Goal: Task Accomplishment & Management: Use online tool/utility

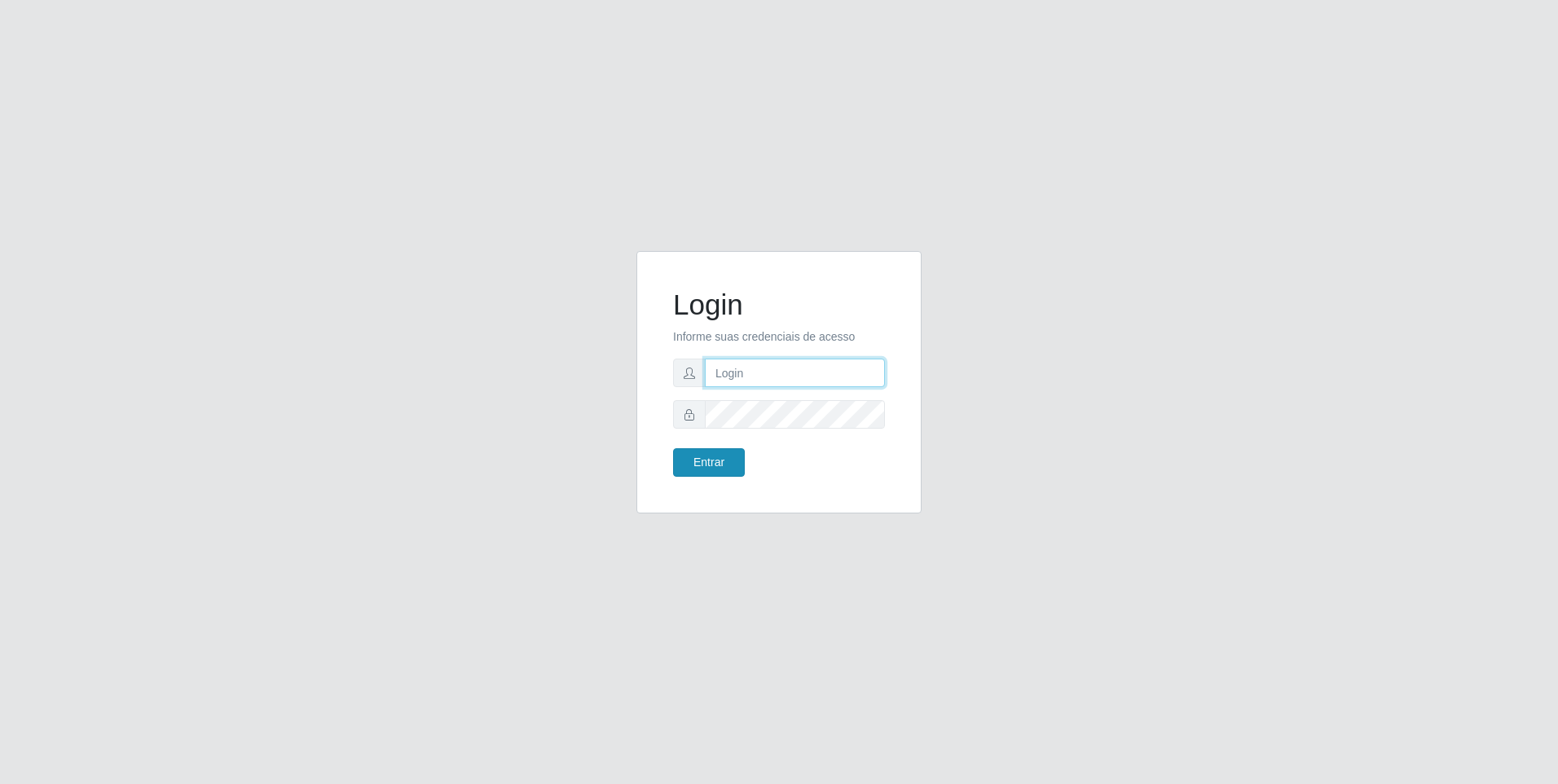
type input "[EMAIL_ADDRESS][DOMAIN_NAME]"
click at [692, 469] on button "Entrar" at bounding box center [709, 462] width 72 height 28
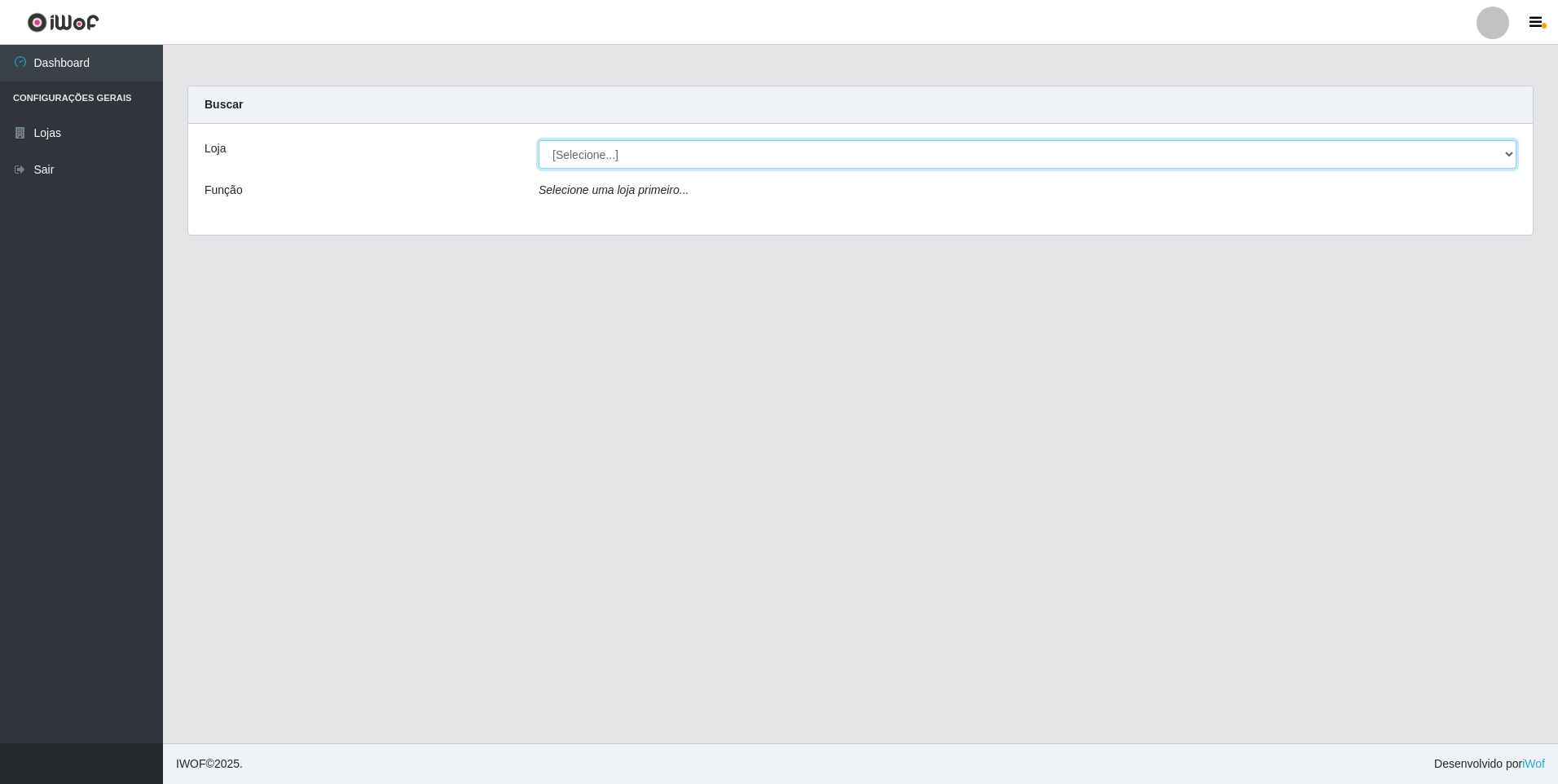
click at [754, 148] on select "[Selecione...] [GEOGRAPHIC_DATA] - [GEOGRAPHIC_DATA]" at bounding box center [1028, 154] width 978 height 28
select select "432"
click at [539, 140] on select "[Selecione...] [GEOGRAPHIC_DATA] - [GEOGRAPHIC_DATA]" at bounding box center [1028, 154] width 978 height 28
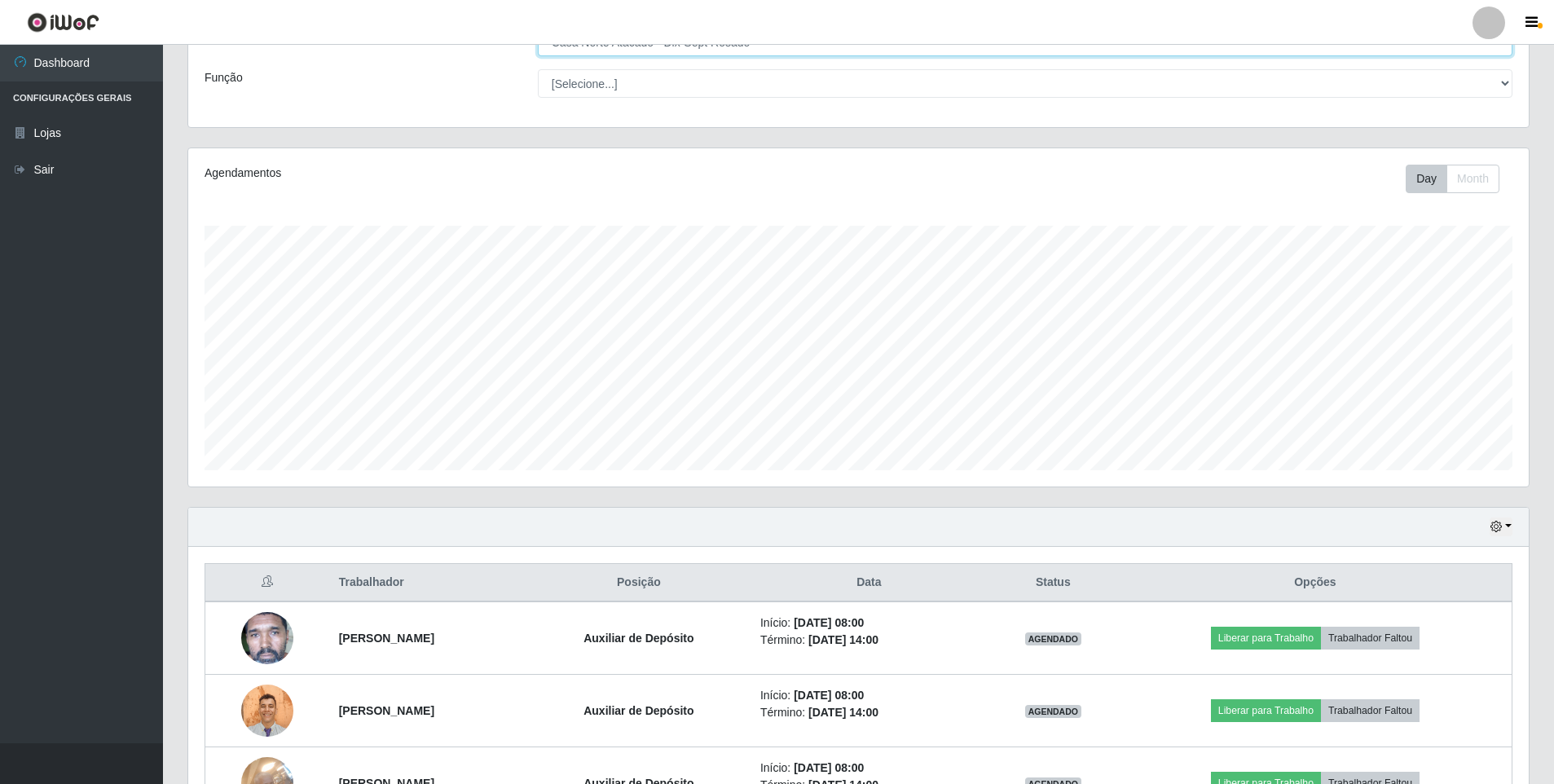
scroll to position [226, 0]
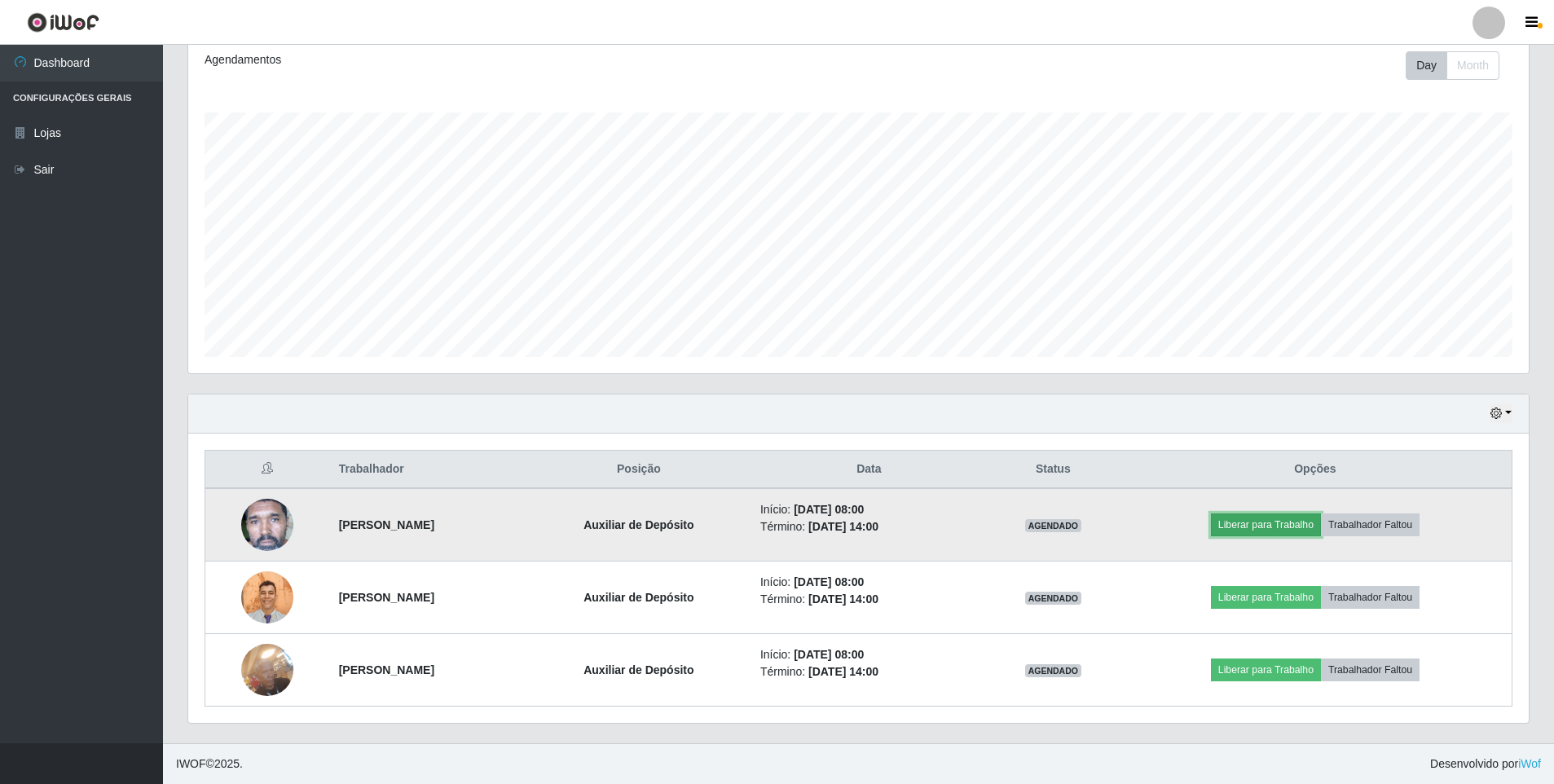
click at [1292, 523] on button "Liberar para Trabalho" at bounding box center [1266, 524] width 110 height 23
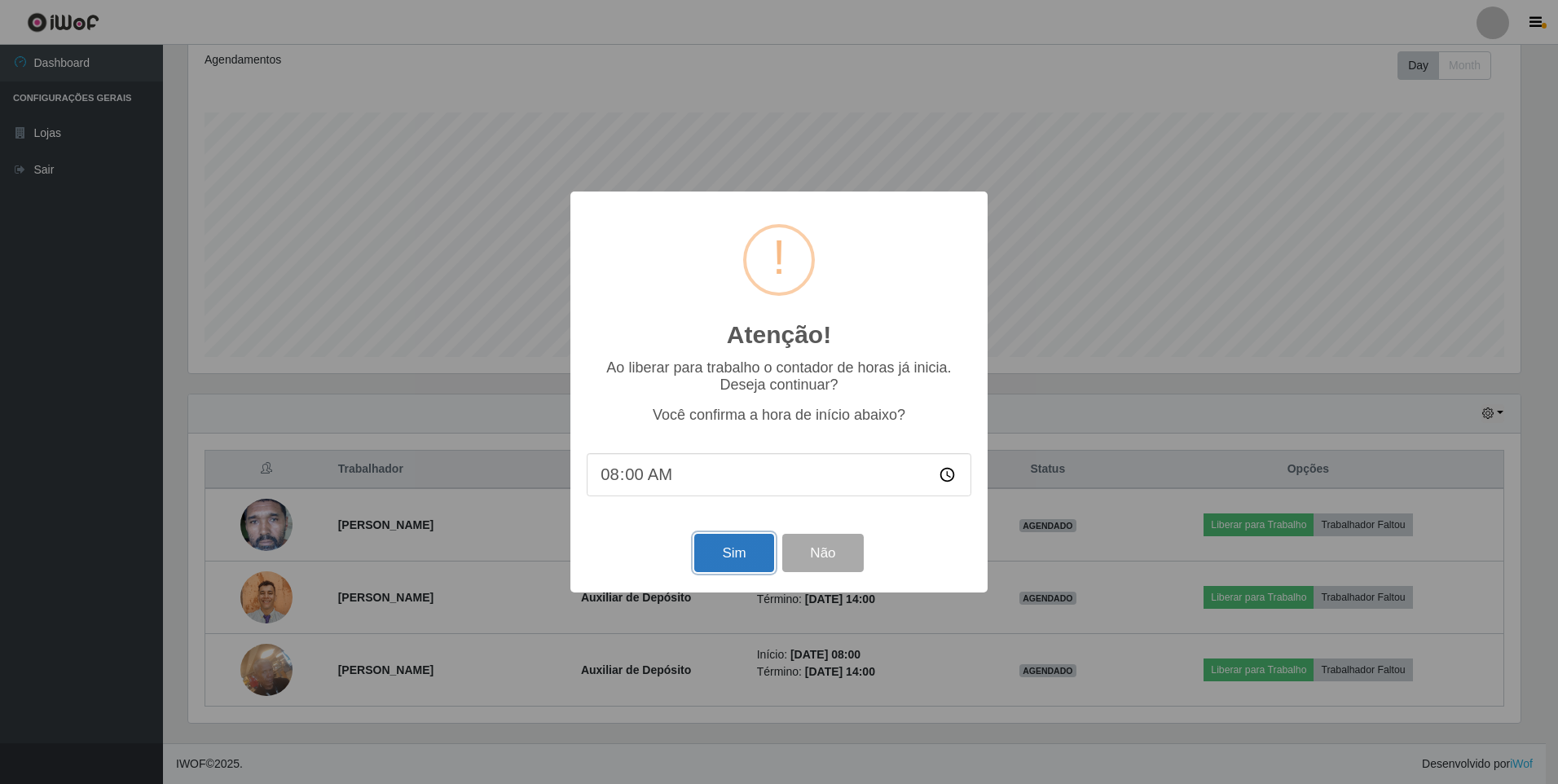
click at [734, 565] on button "Sim" at bounding box center [733, 553] width 79 height 38
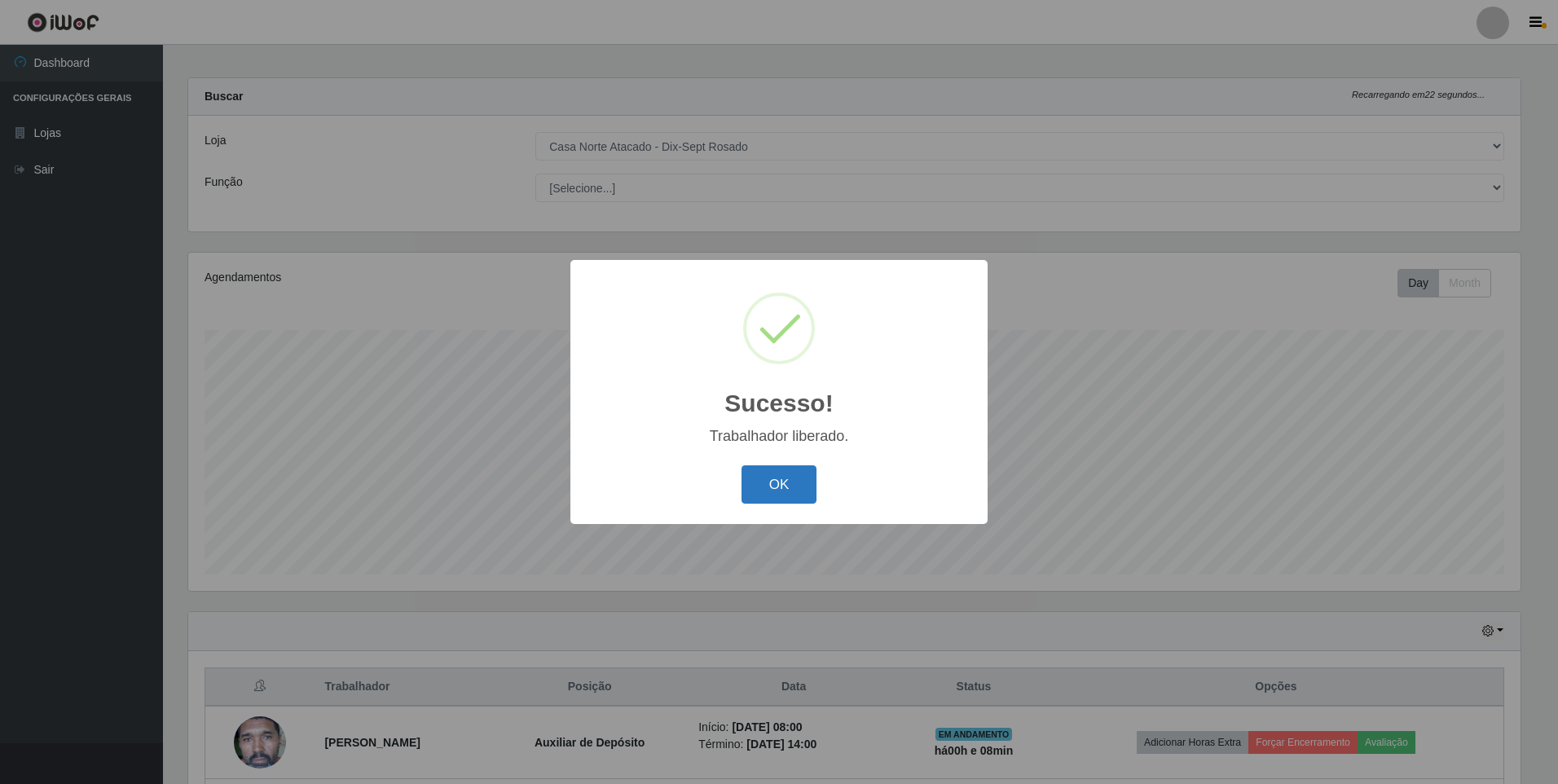
click at [766, 489] on button "OK" at bounding box center [779, 485] width 76 height 38
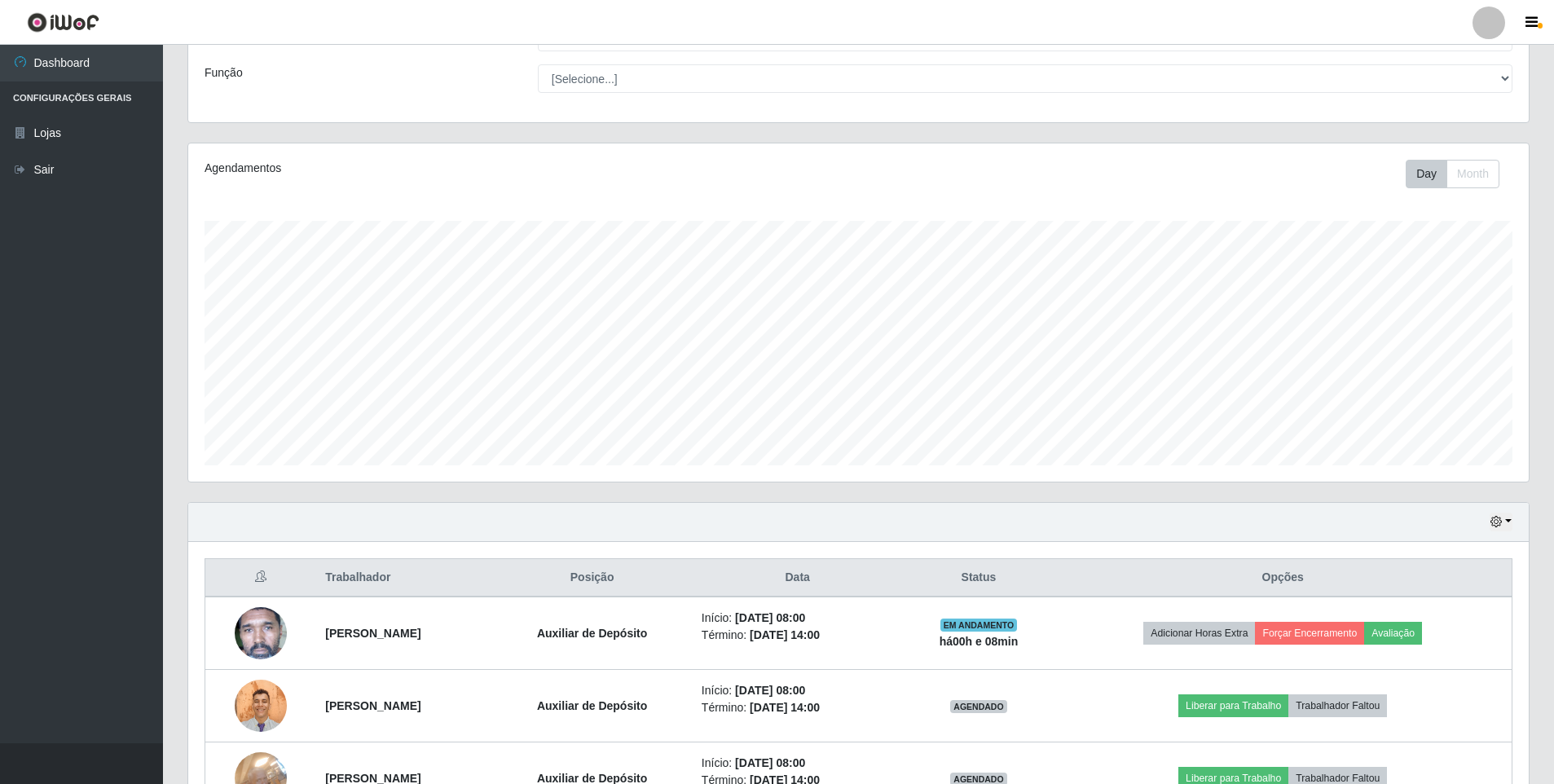
scroll to position [226, 0]
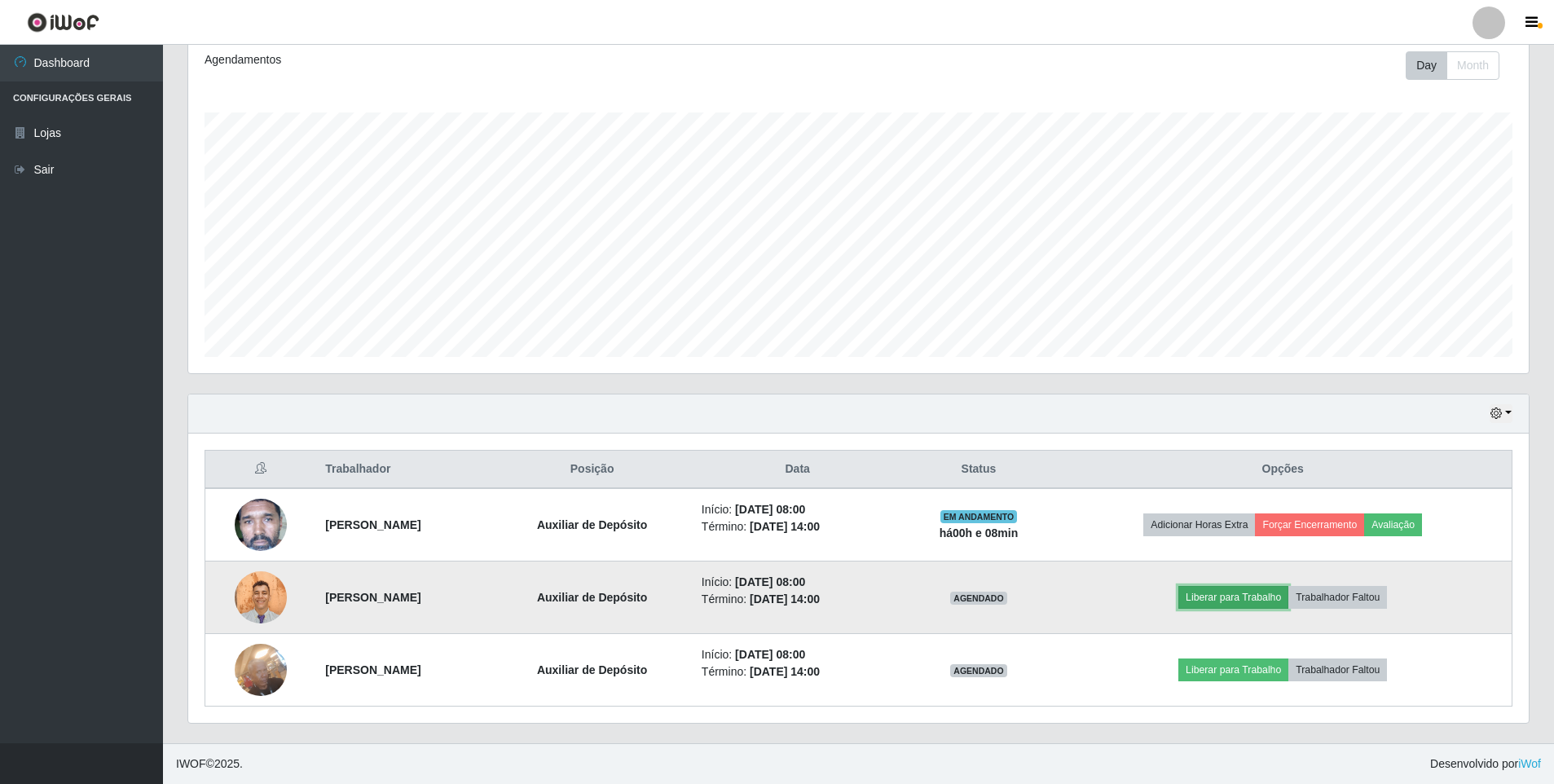
click at [1261, 591] on button "Liberar para Trabalho" at bounding box center [1233, 596] width 110 height 23
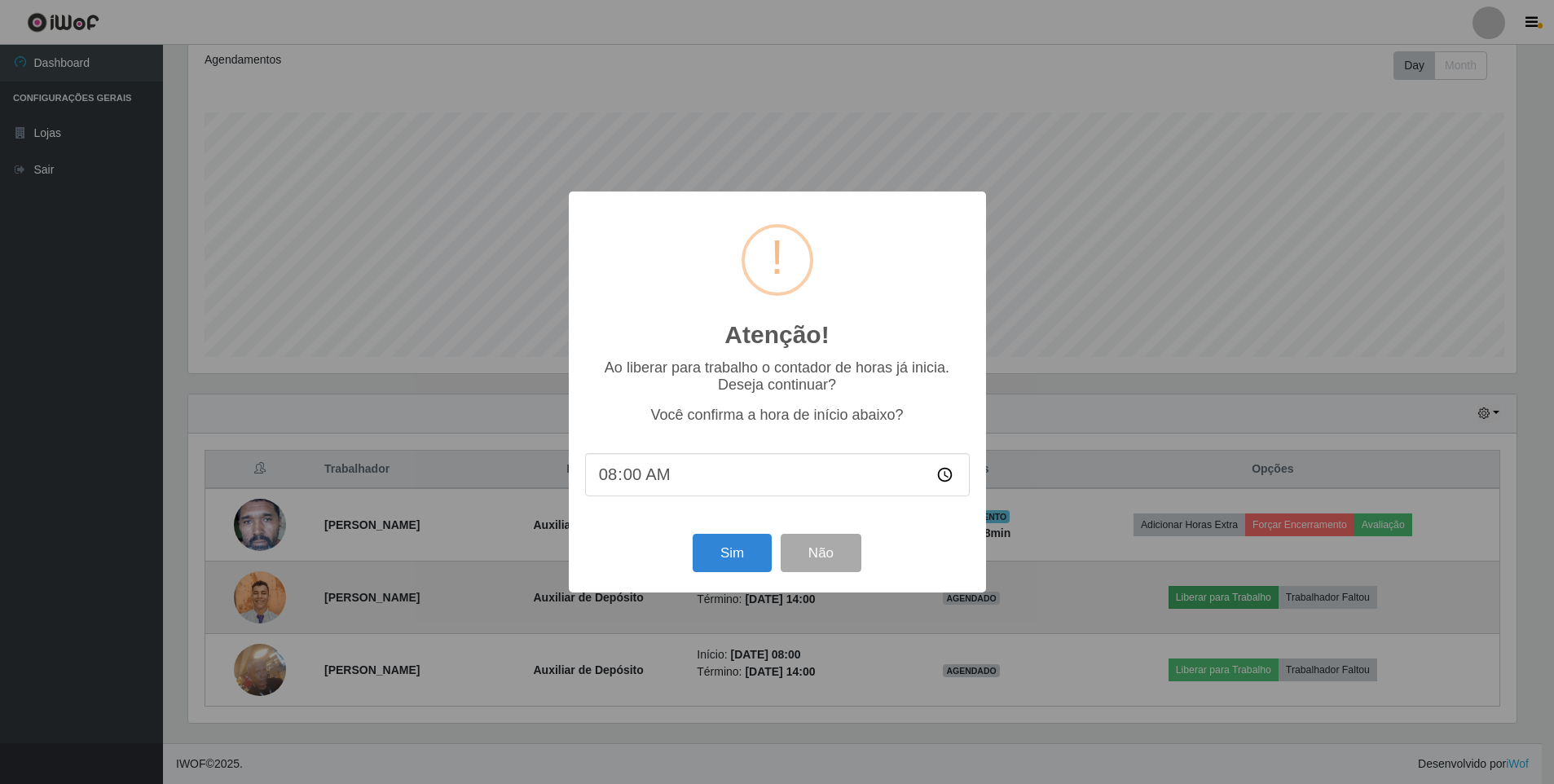
scroll to position [338, 1332]
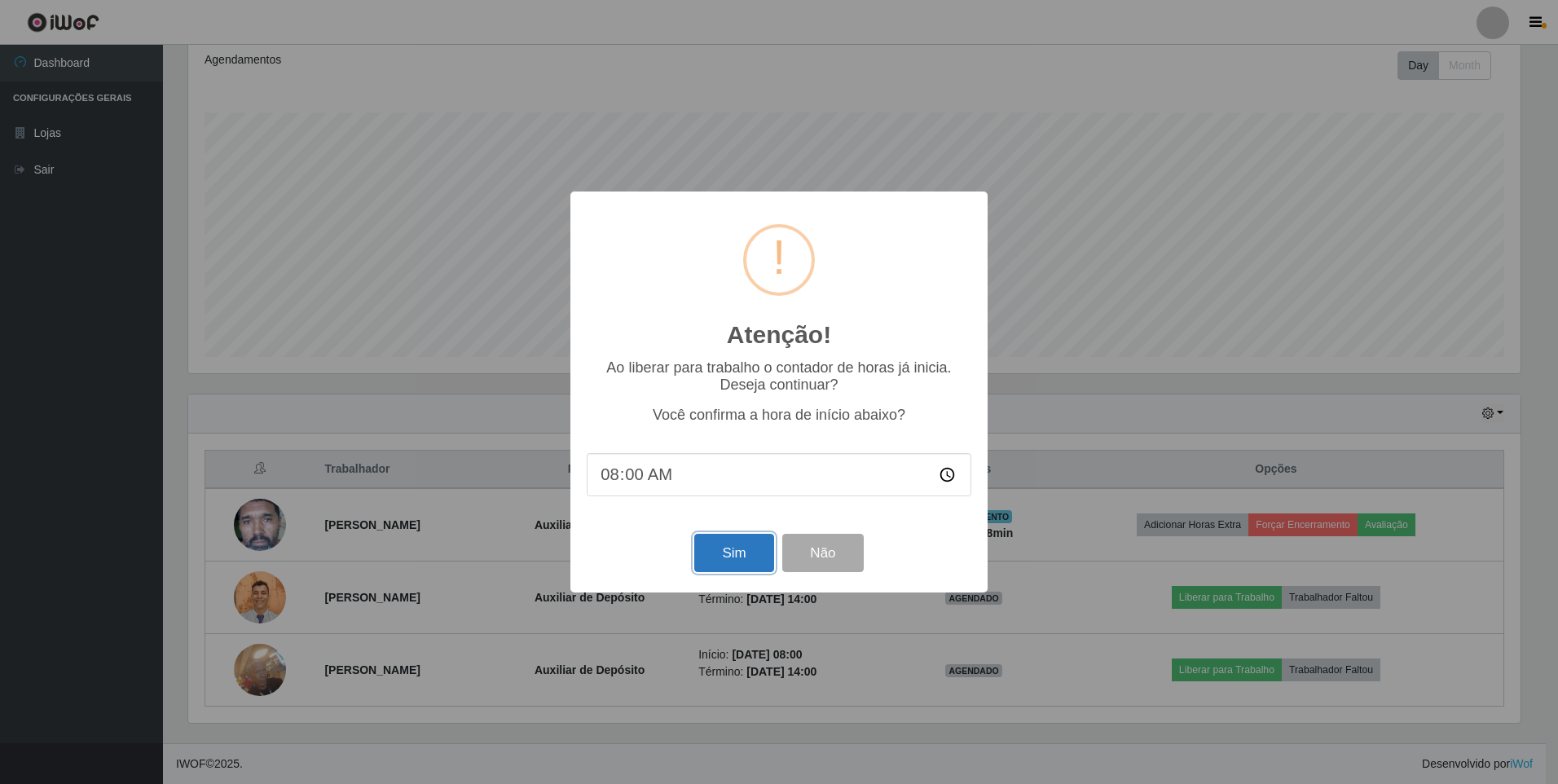
click at [756, 552] on button "Sim" at bounding box center [733, 553] width 79 height 38
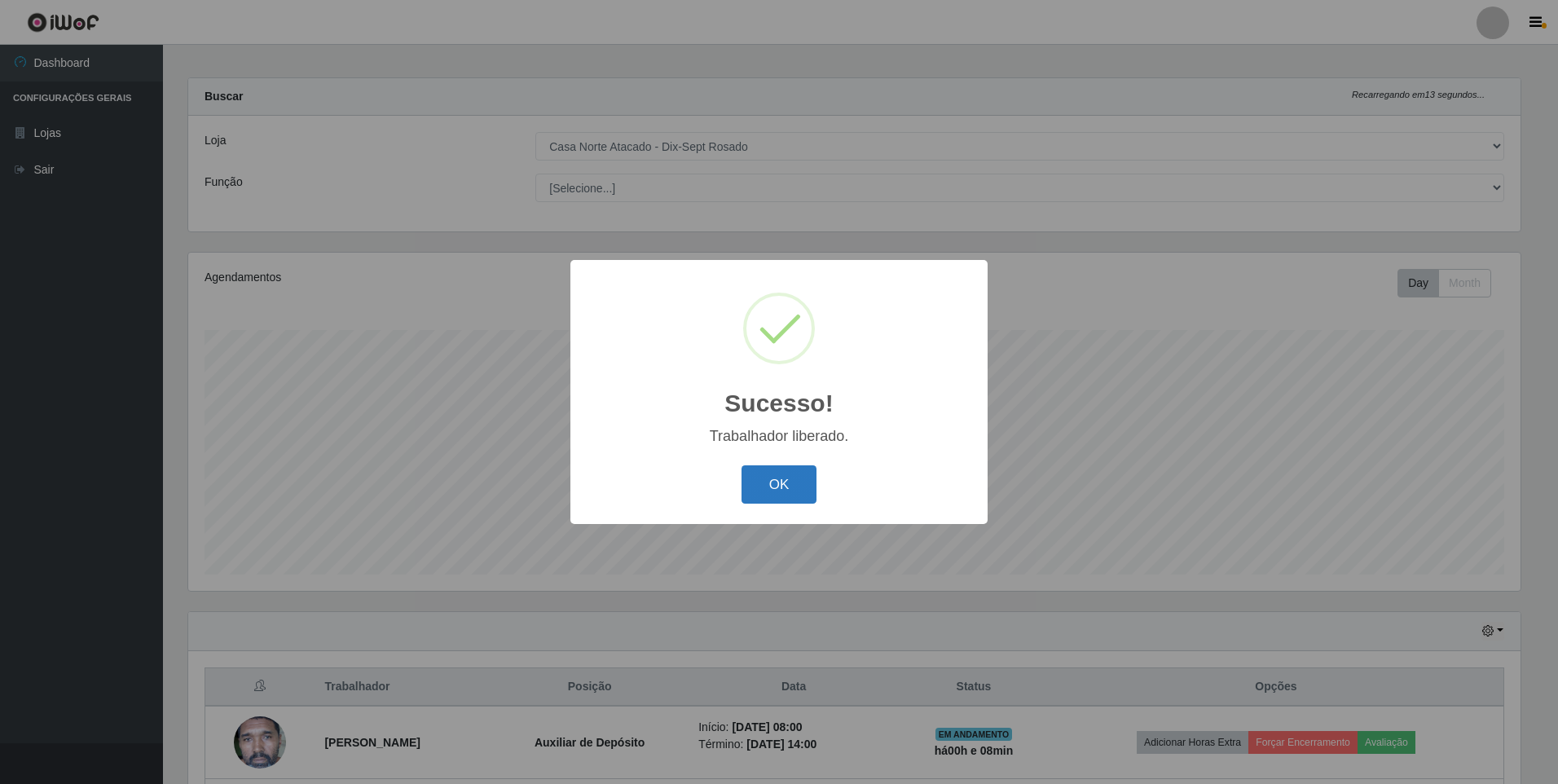
drag, startPoint x: 793, startPoint y: 475, endPoint x: 793, endPoint y: 490, distance: 15.0
click at [793, 490] on button "OK" at bounding box center [779, 485] width 76 height 38
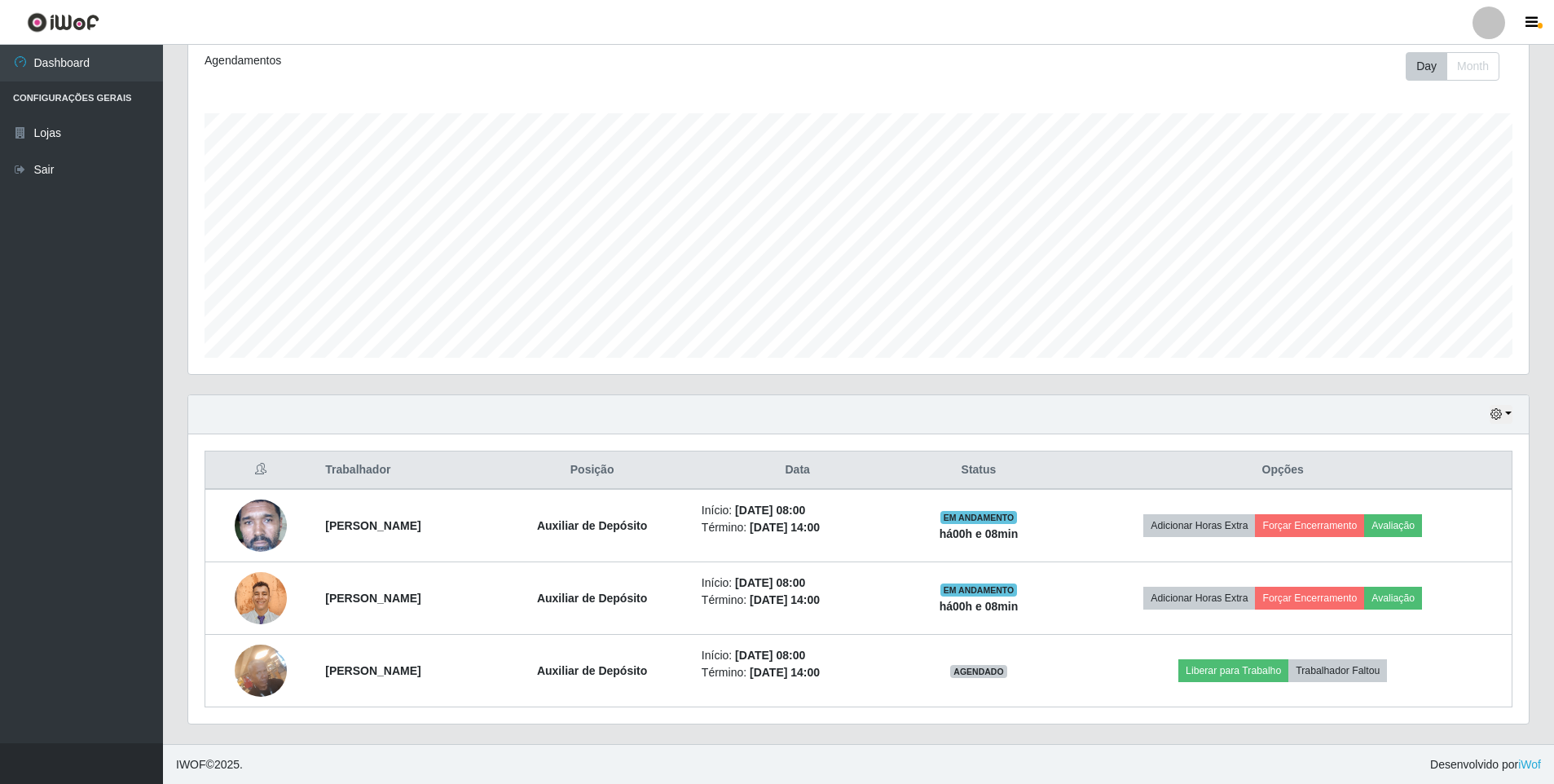
scroll to position [226, 0]
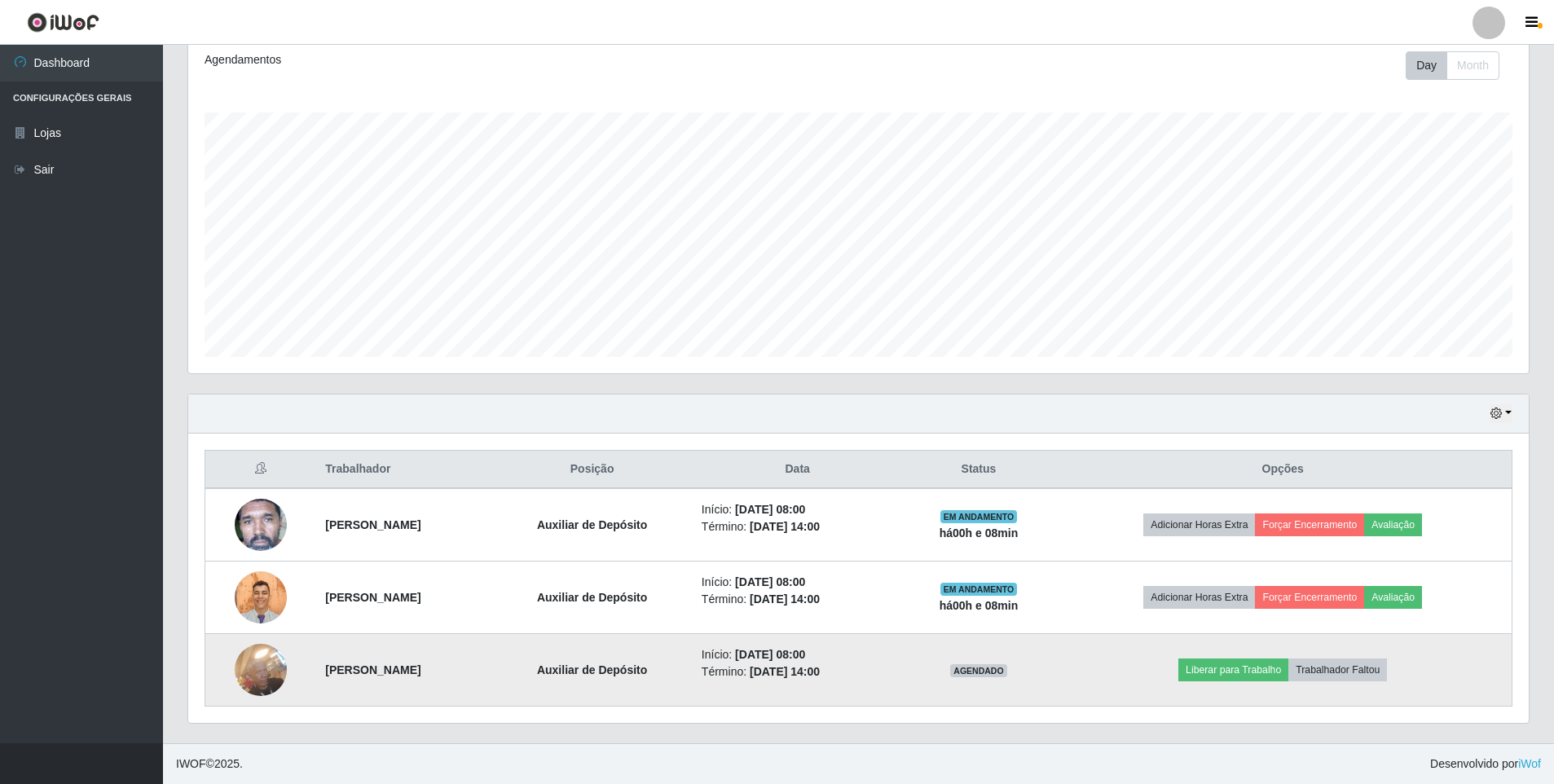
click at [249, 676] on img at bounding box center [260, 669] width 53 height 69
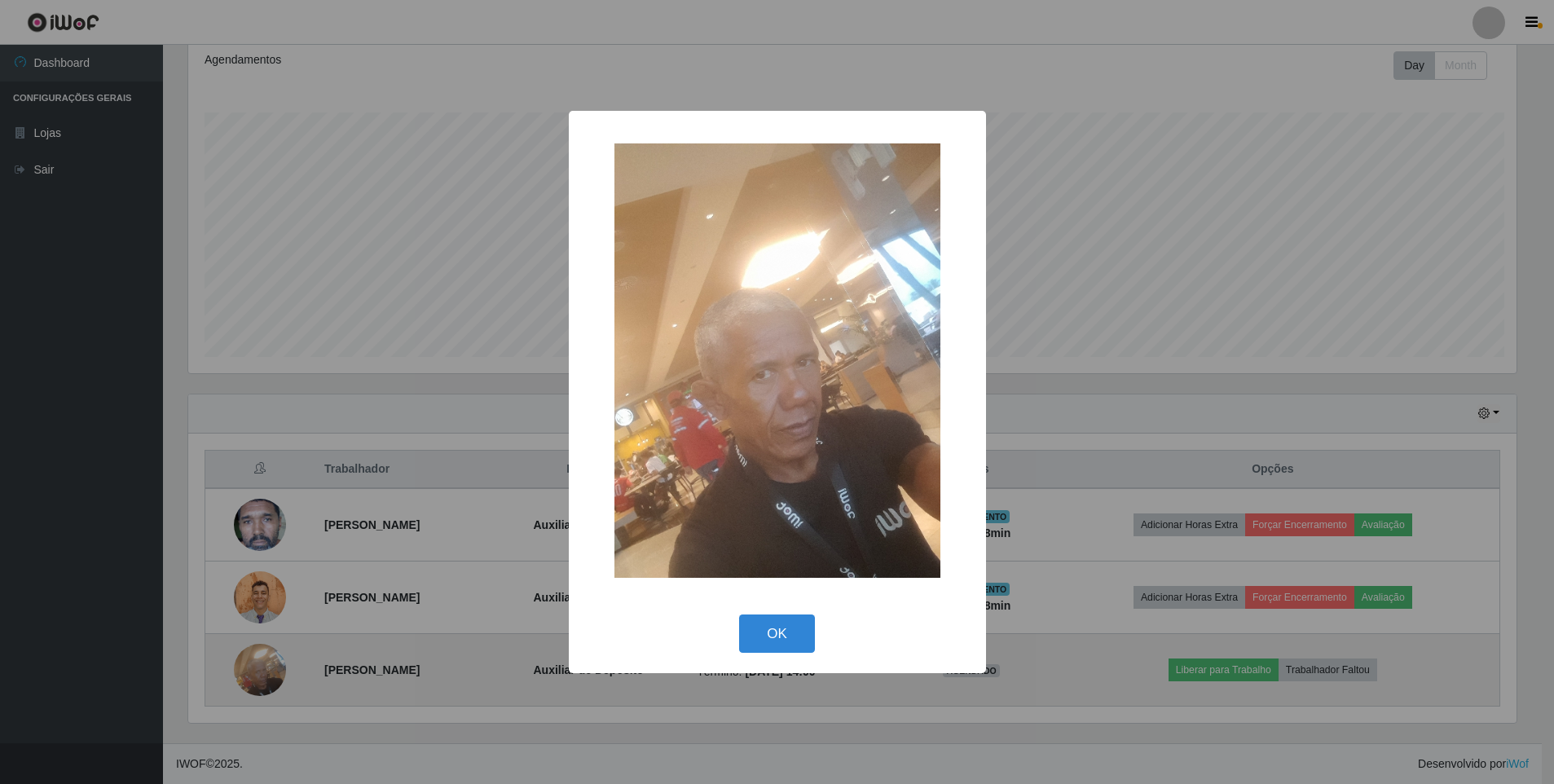
scroll to position [338, 1332]
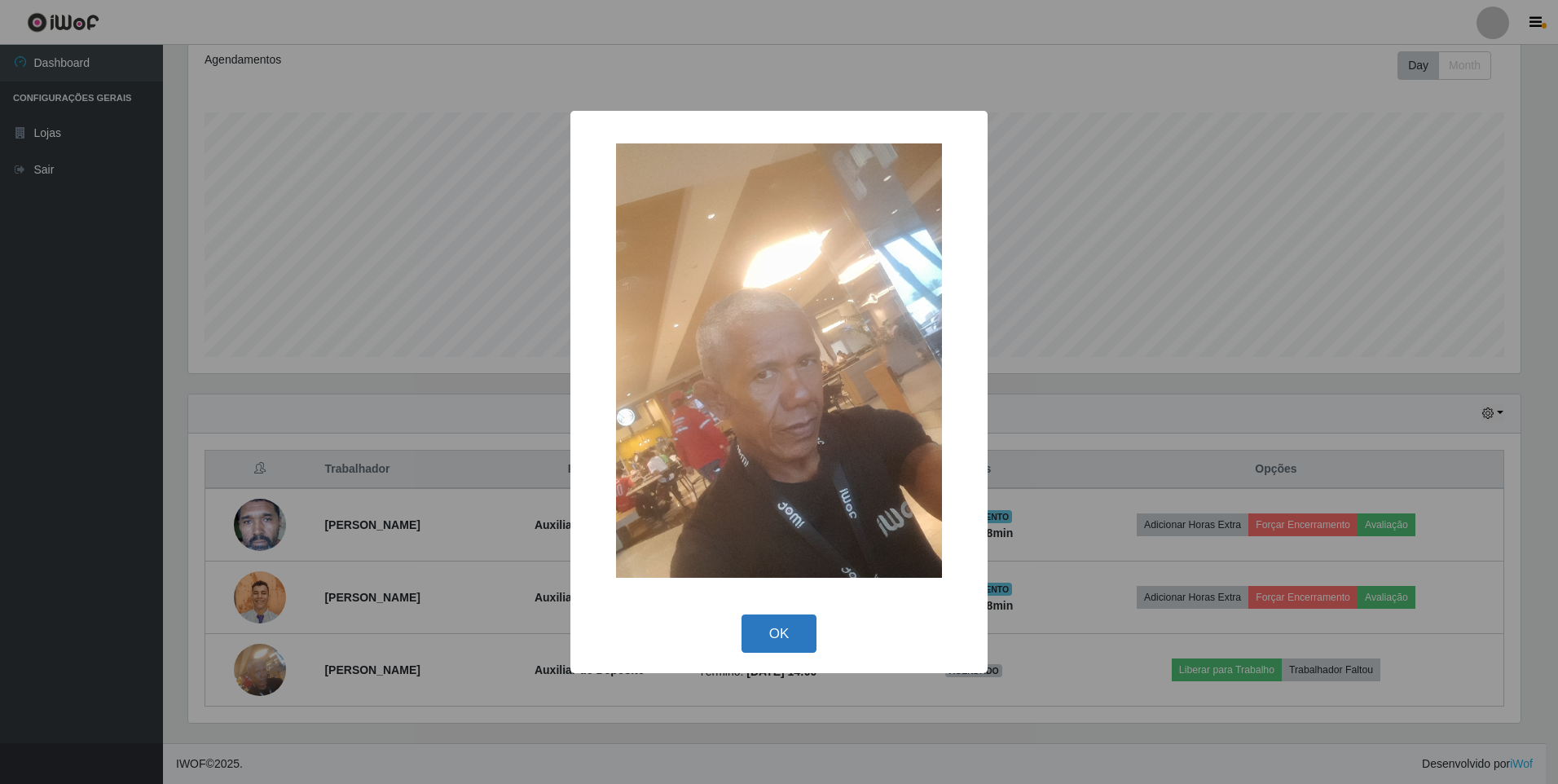
click at [773, 615] on button "OK" at bounding box center [779, 634] width 76 height 38
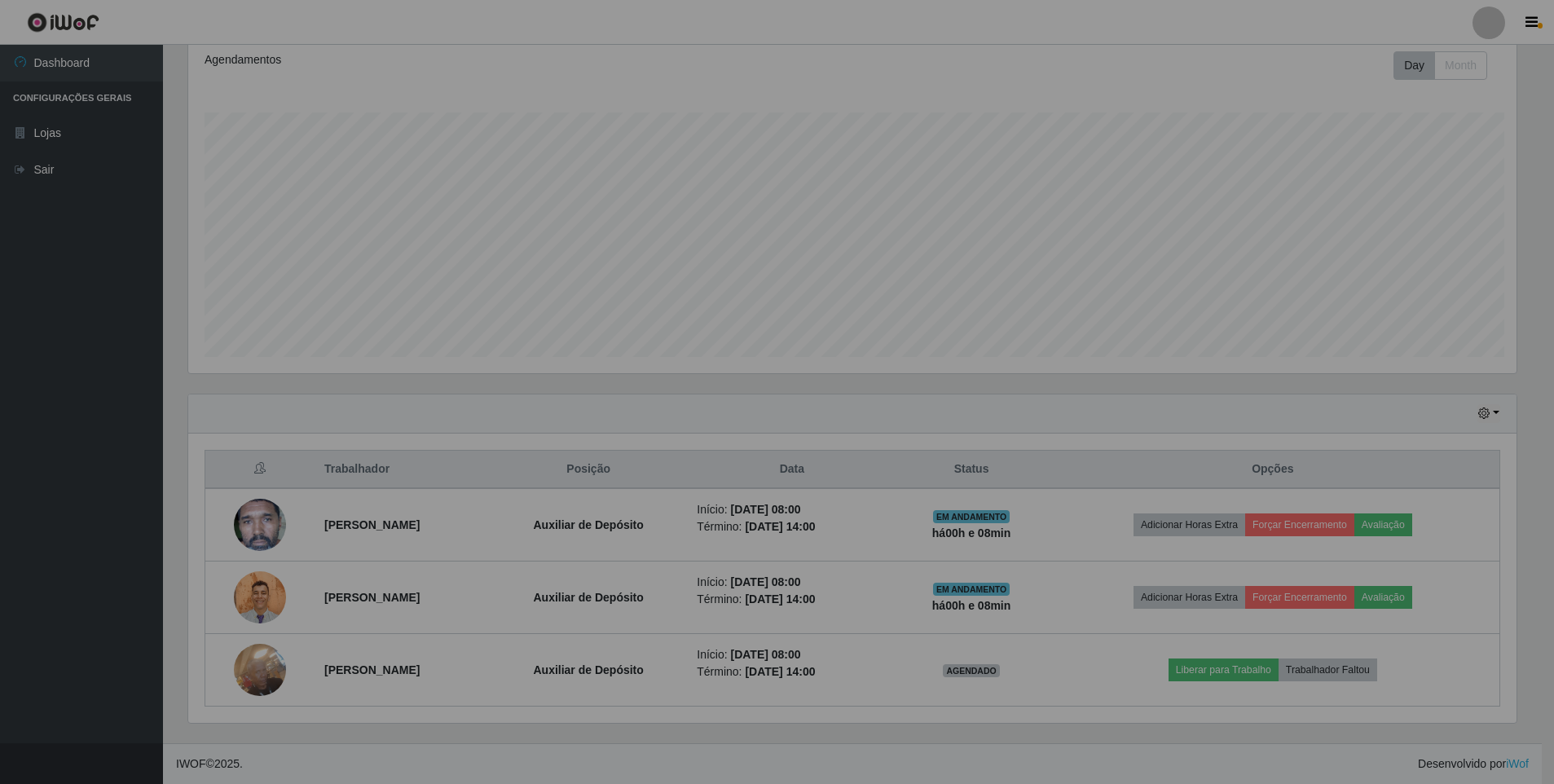
scroll to position [338, 1340]
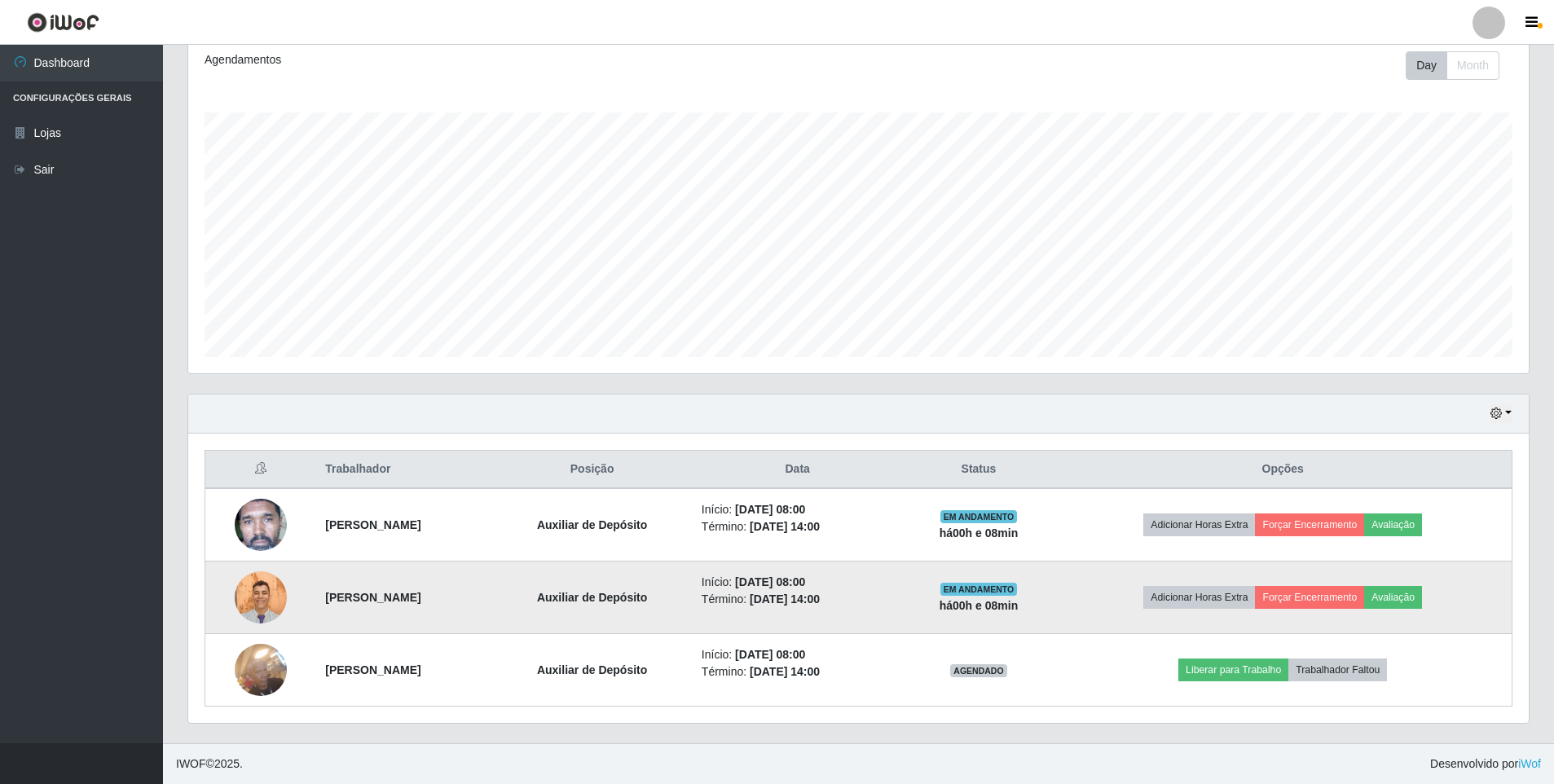
click at [260, 596] on img at bounding box center [260, 597] width 53 height 70
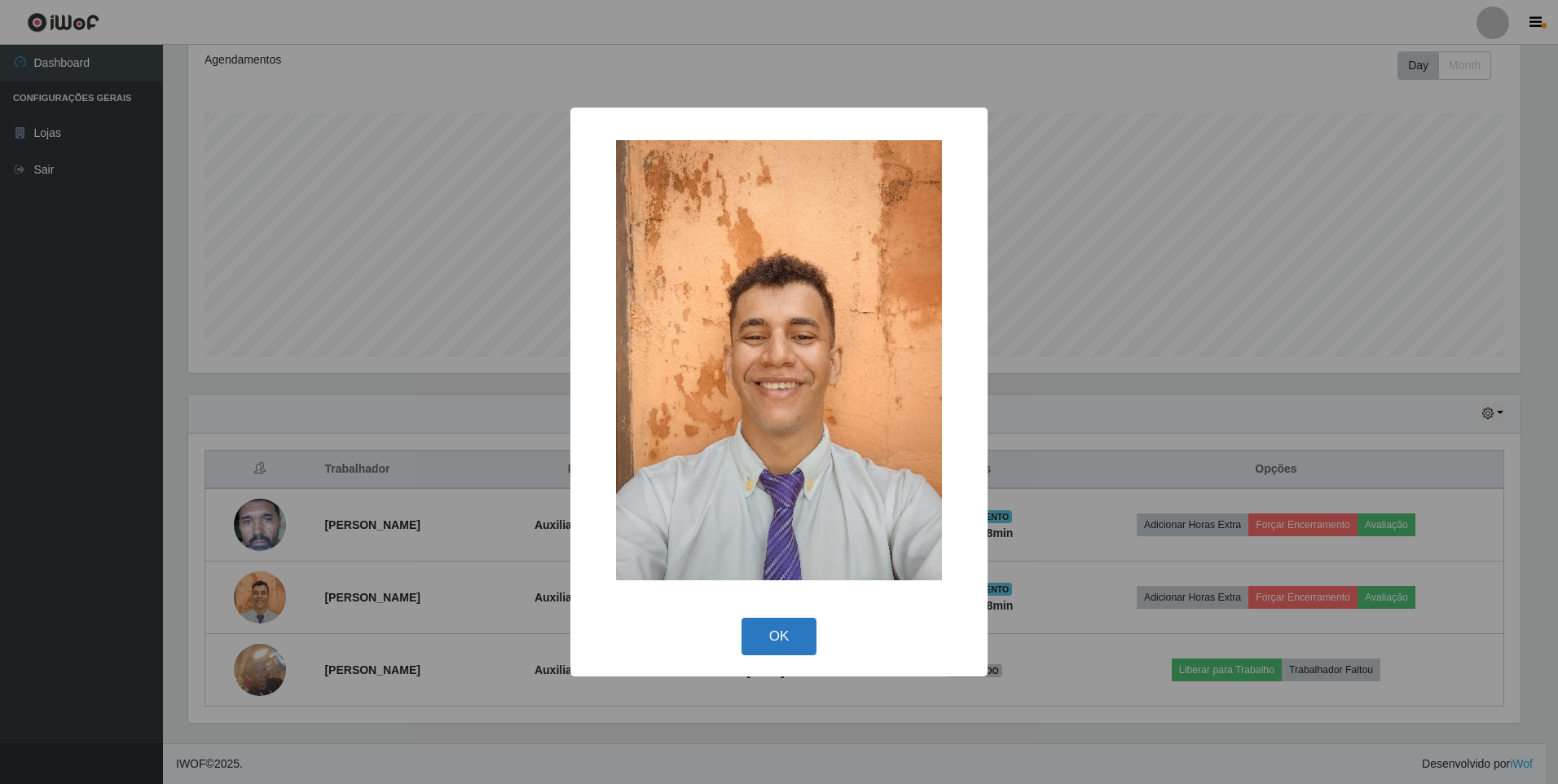
click at [802, 629] on button "OK" at bounding box center [779, 636] width 76 height 38
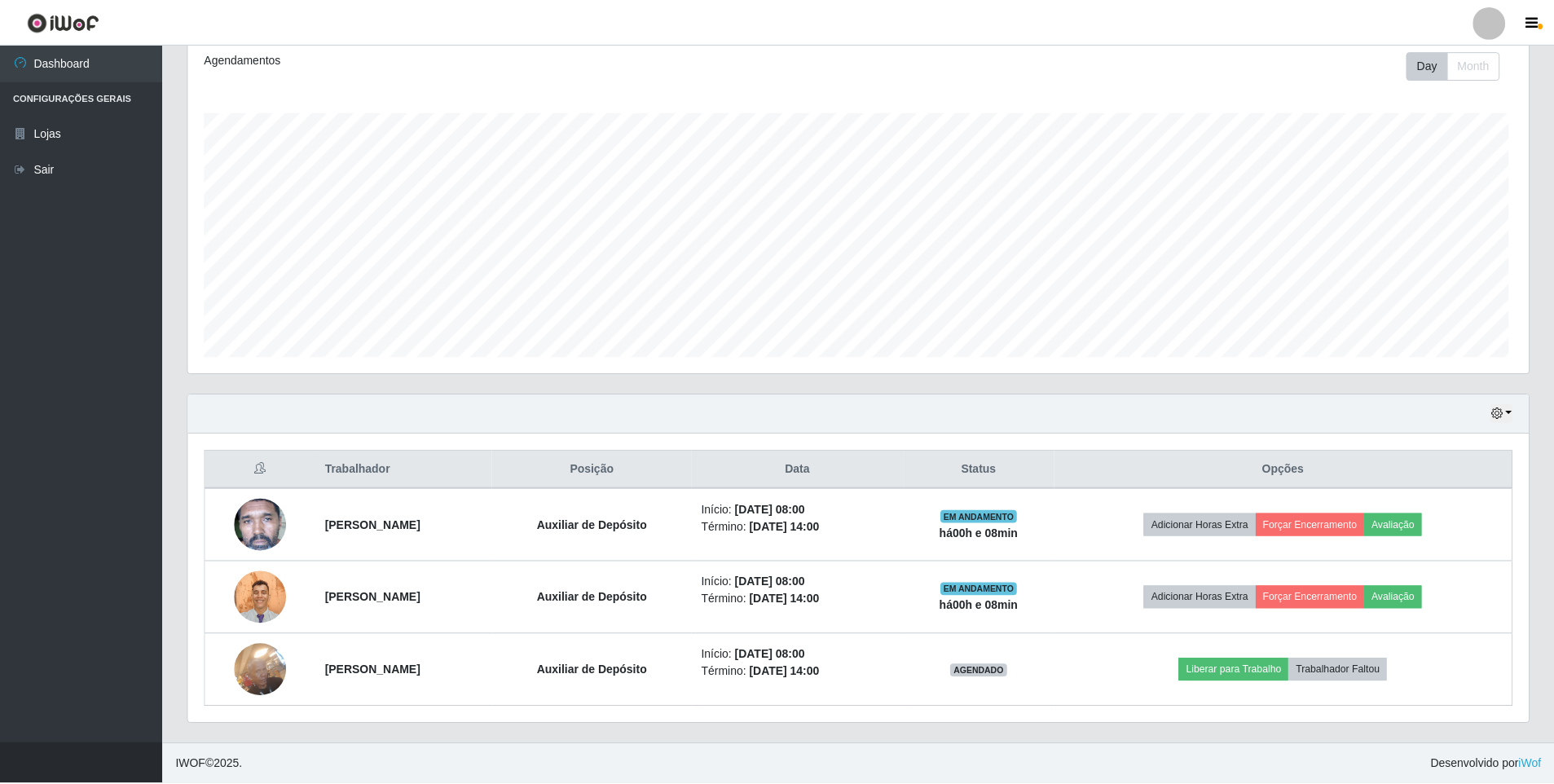
scroll to position [0, 0]
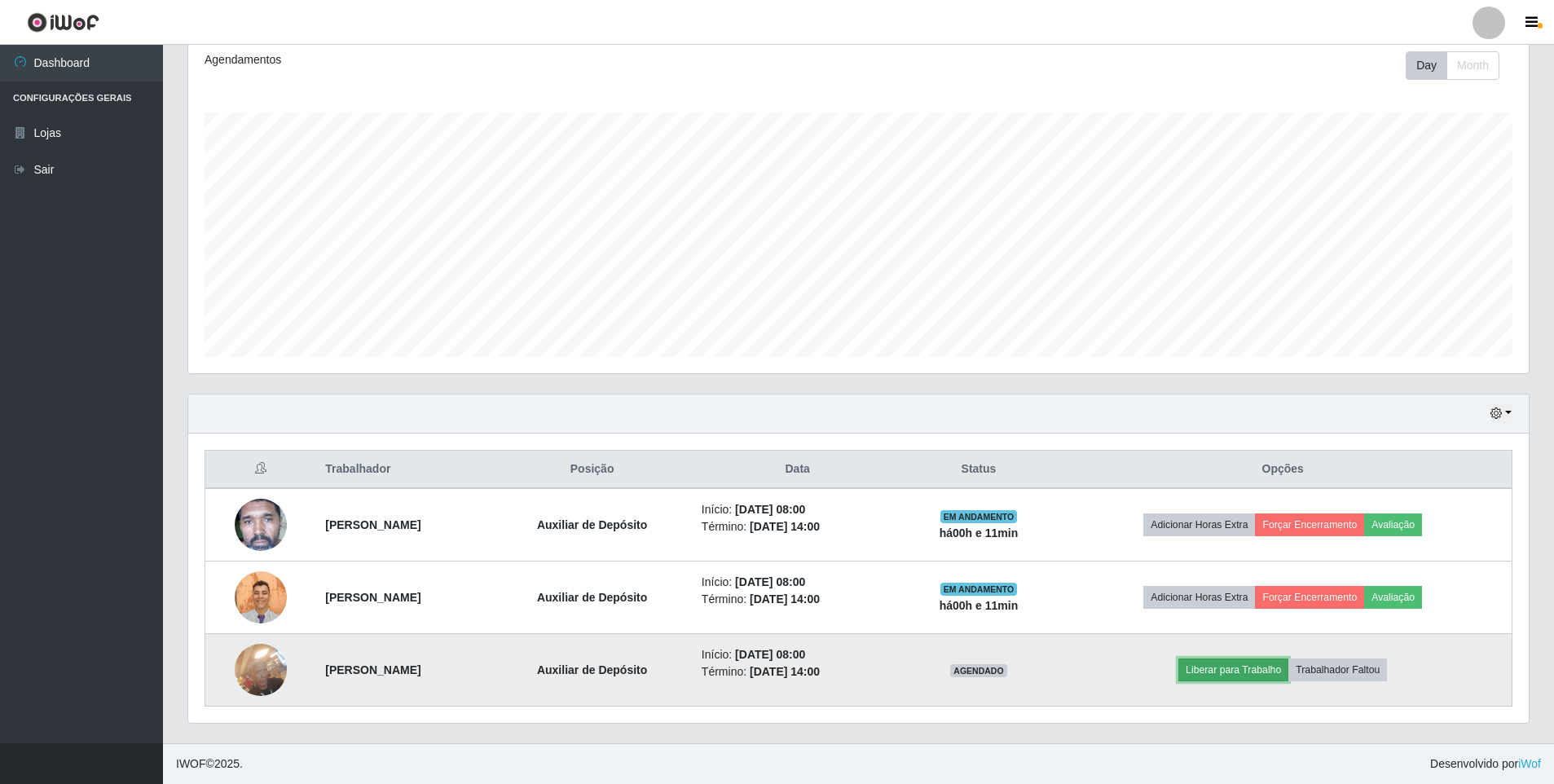
click at [1283, 668] on button "Liberar para Trabalho" at bounding box center [1233, 669] width 110 height 23
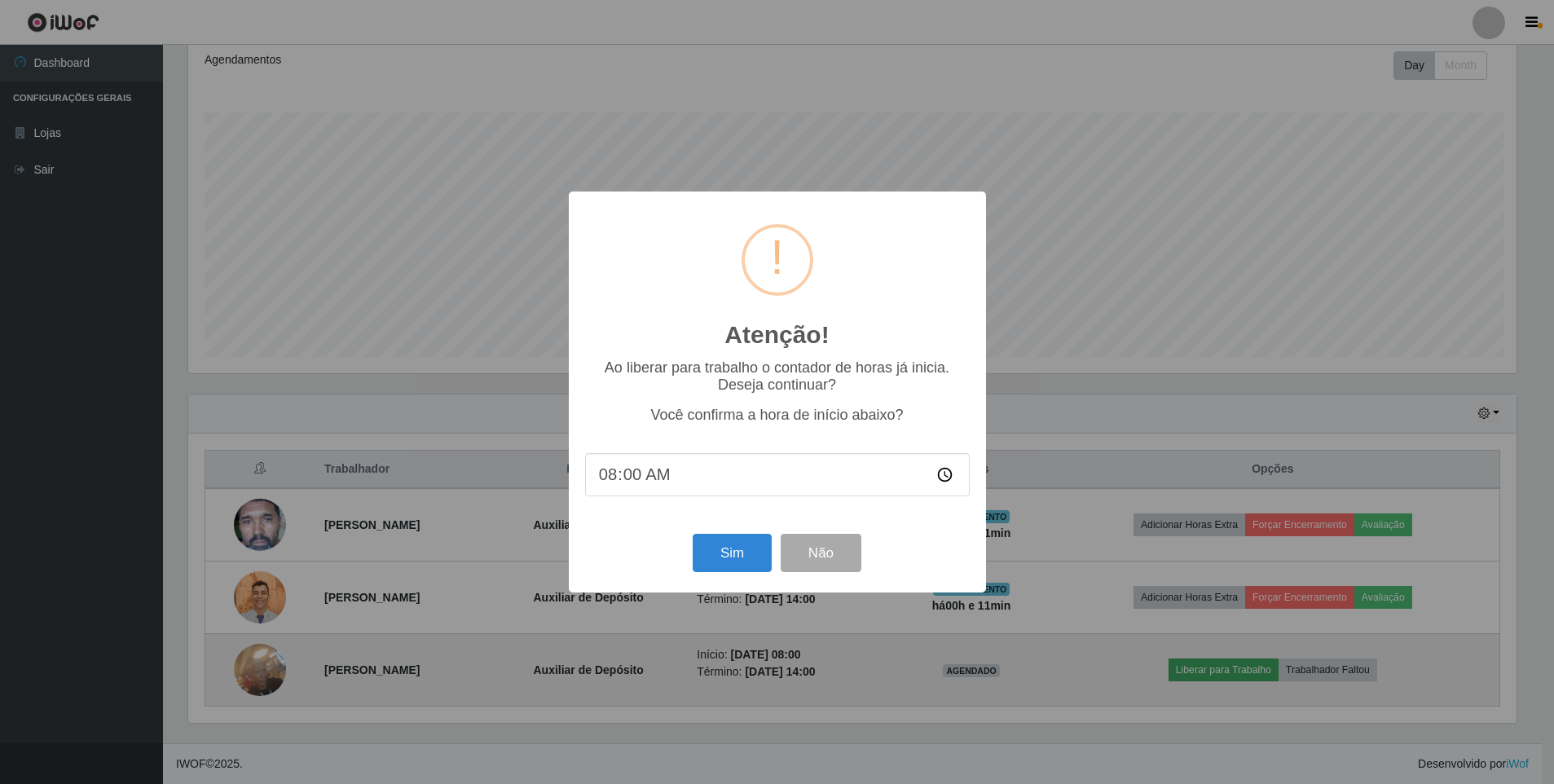
scroll to position [338, 1332]
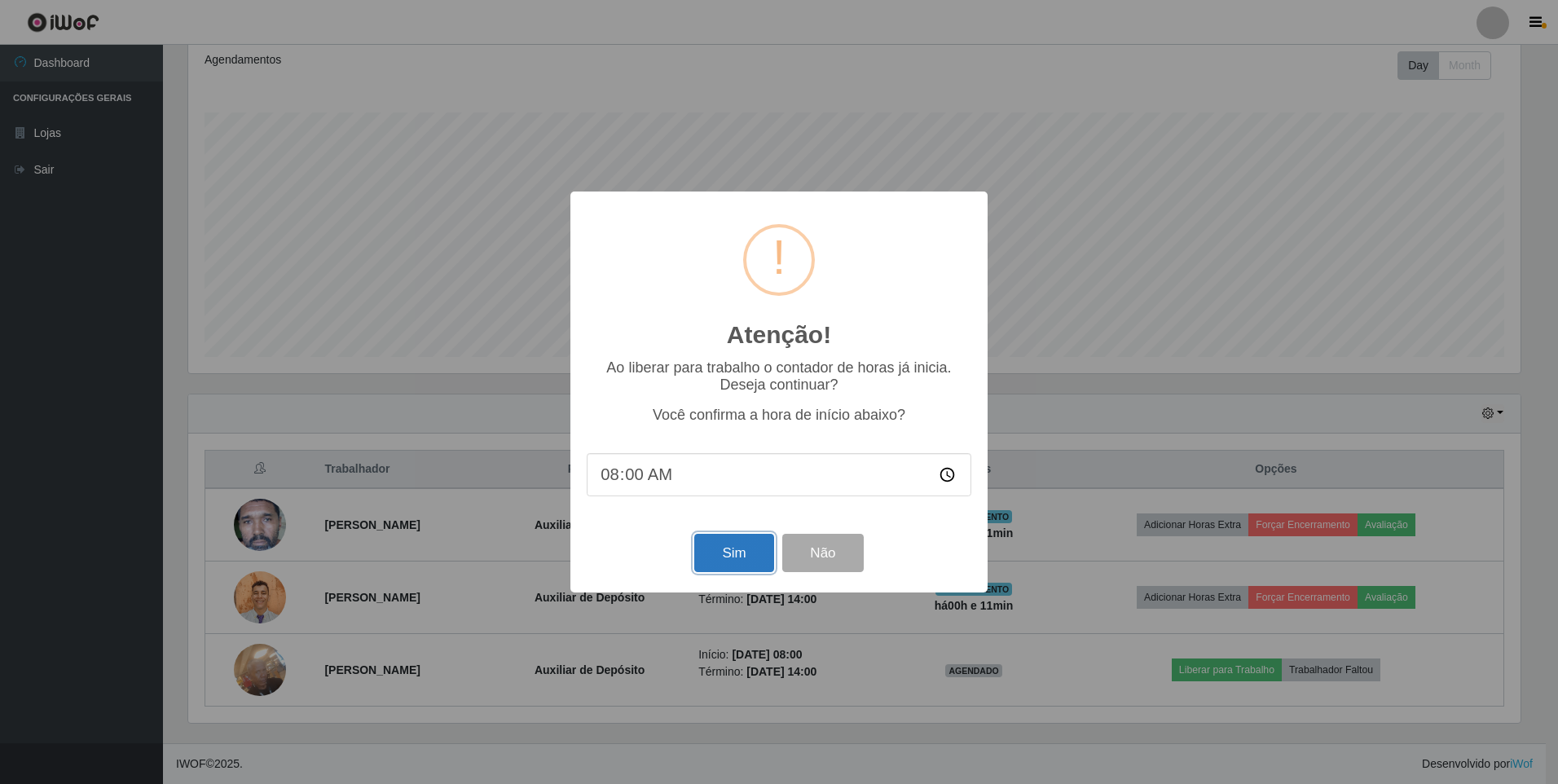
click at [749, 561] on button "Sim" at bounding box center [733, 553] width 79 height 38
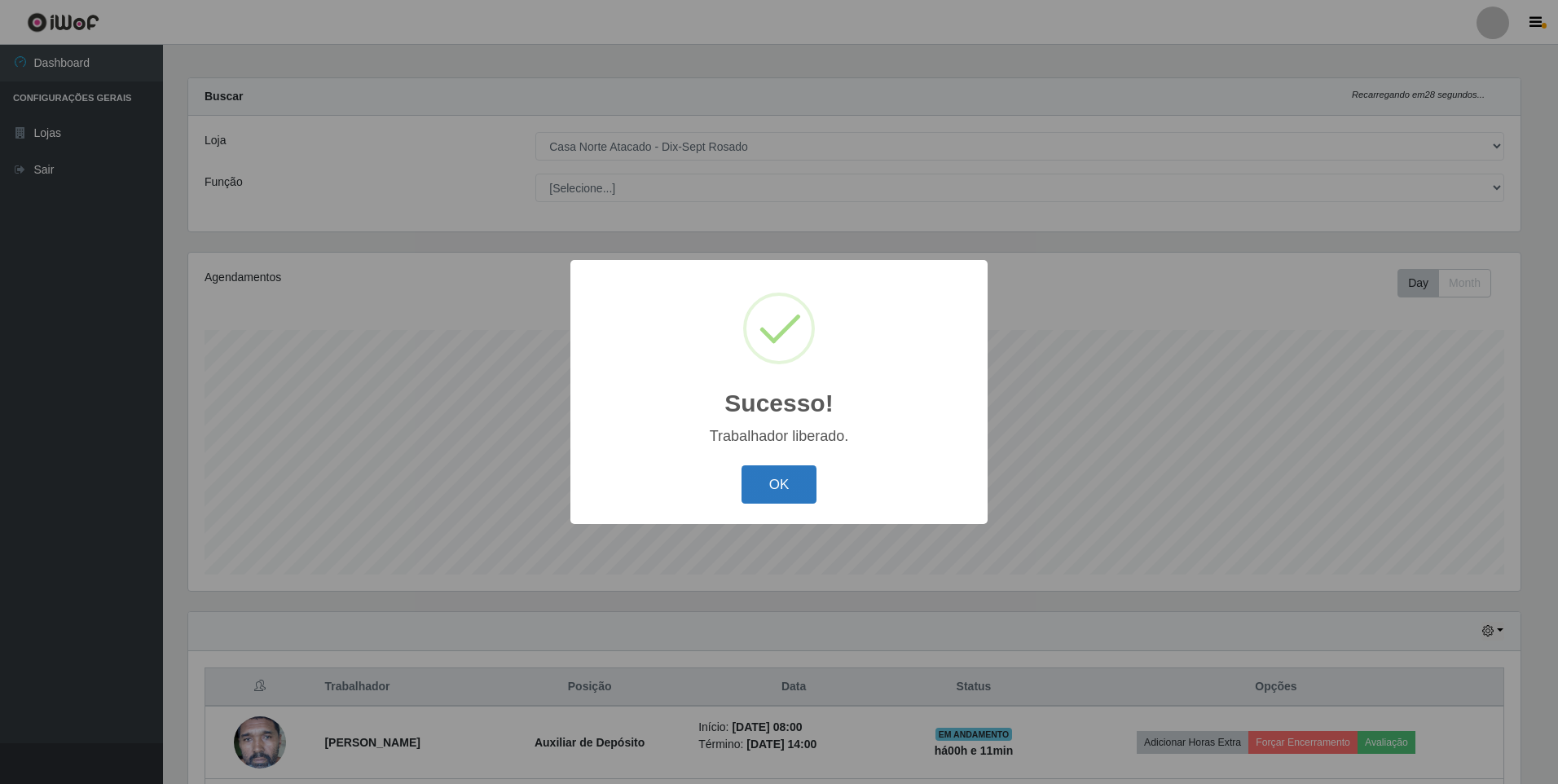
click at [778, 482] on button "OK" at bounding box center [779, 485] width 76 height 38
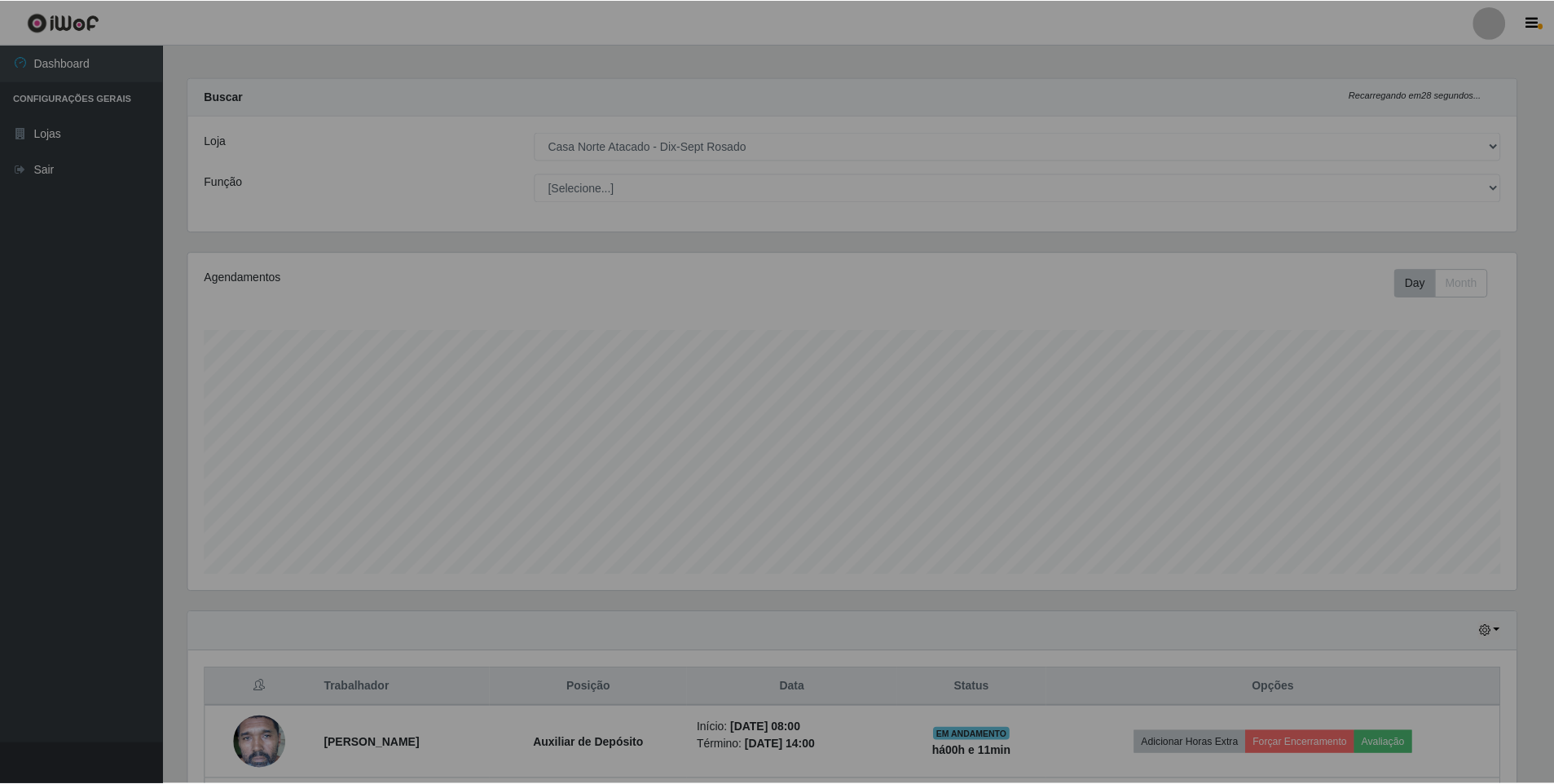
scroll to position [338, 1340]
